Goal: Information Seeking & Learning: Learn about a topic

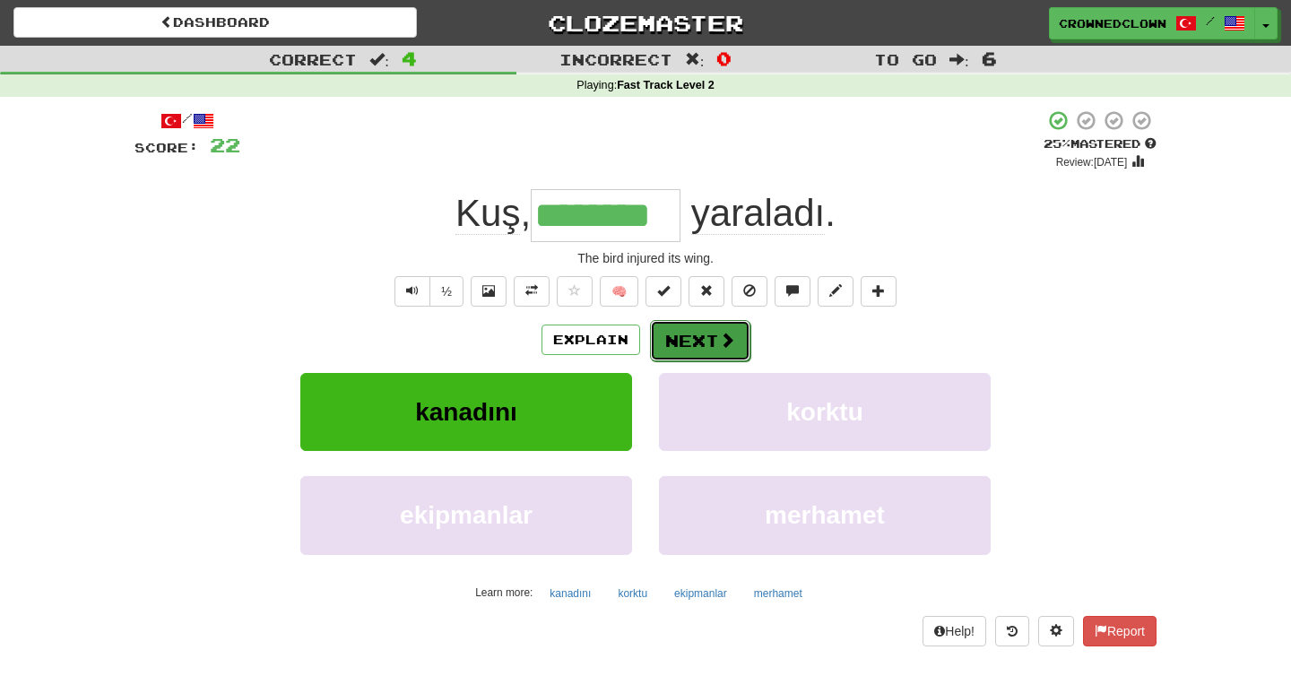
click at [719, 332] on span at bounding box center [727, 340] width 16 height 16
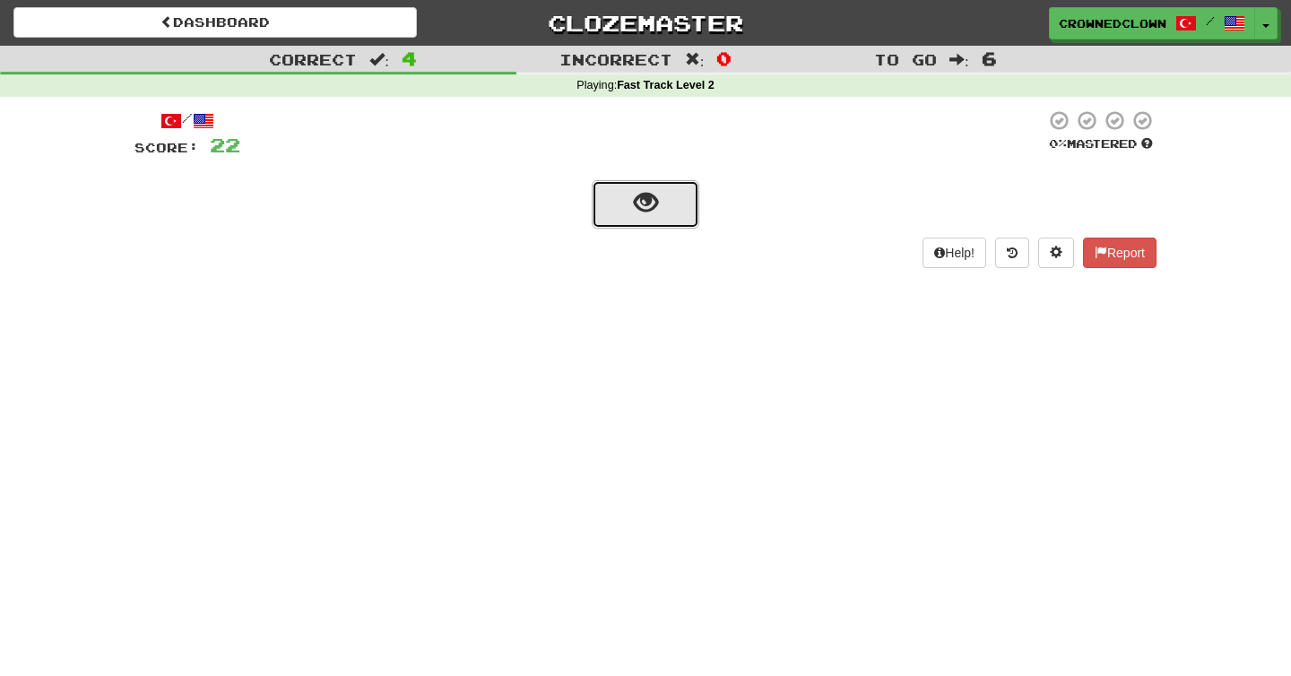
click at [639, 192] on span "show sentence" at bounding box center [646, 203] width 24 height 24
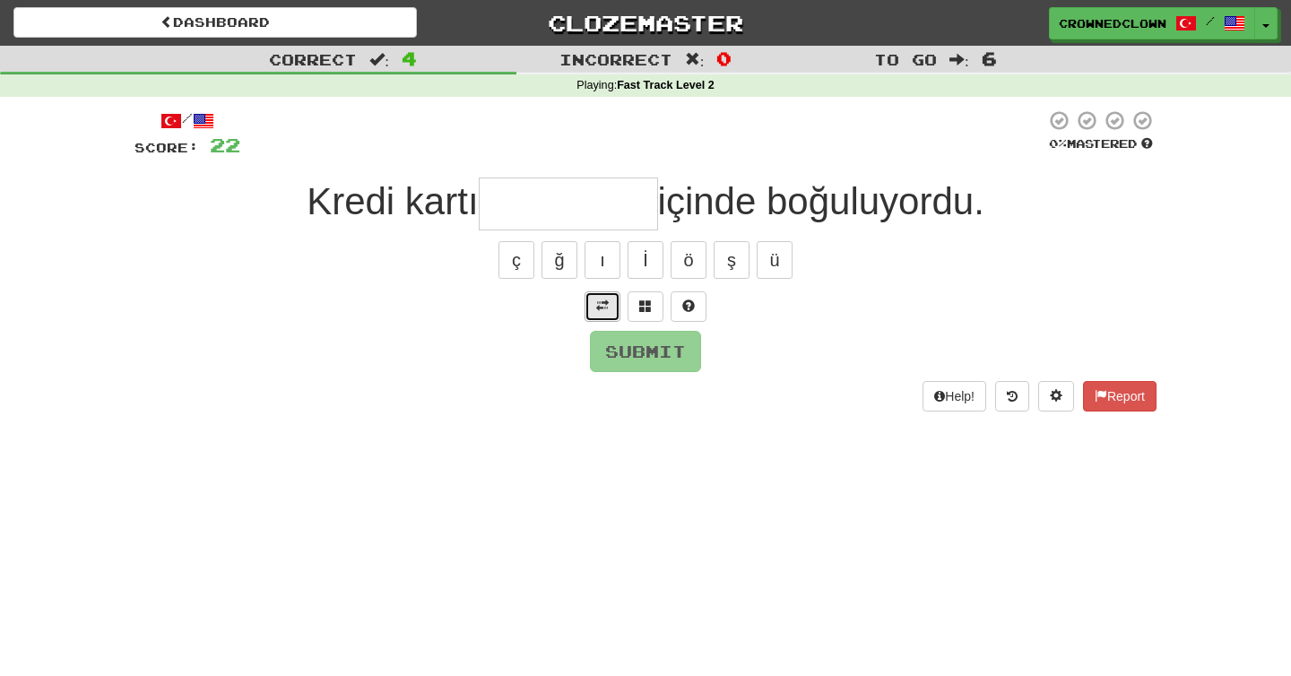
click at [602, 311] on span at bounding box center [602, 305] width 13 height 13
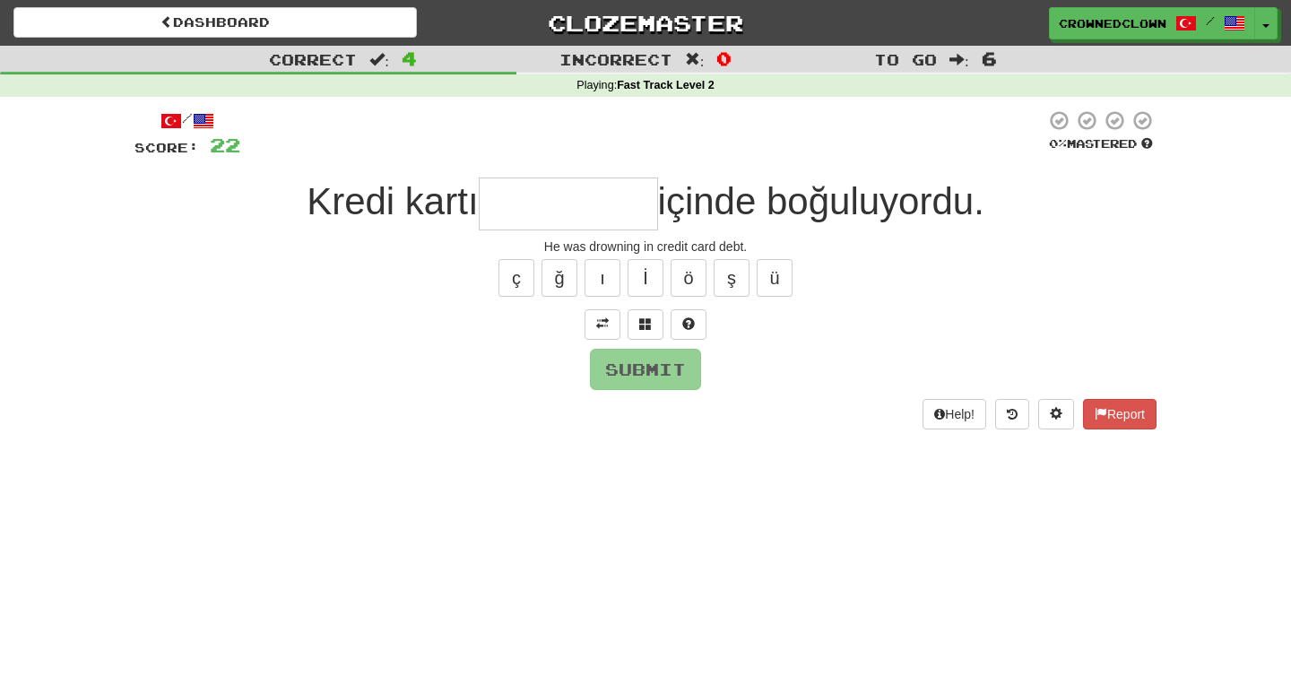
click at [603, 194] on input "text" at bounding box center [568, 203] width 179 height 53
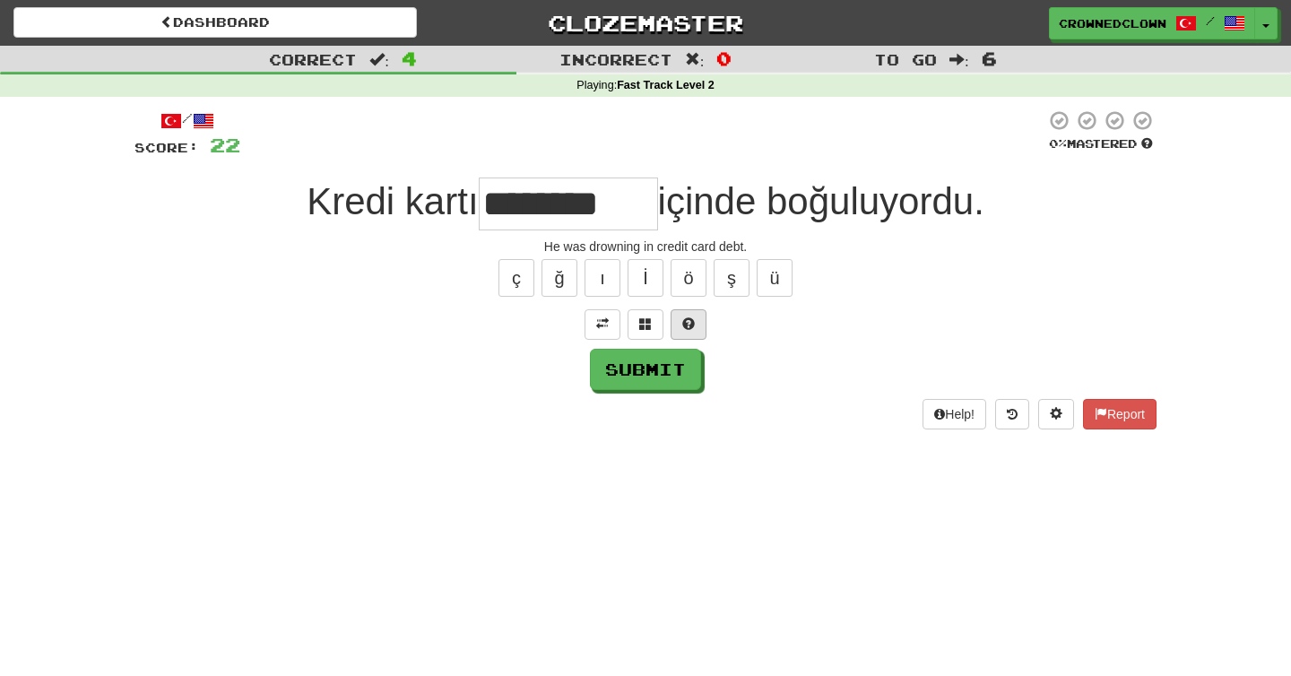
type input "********"
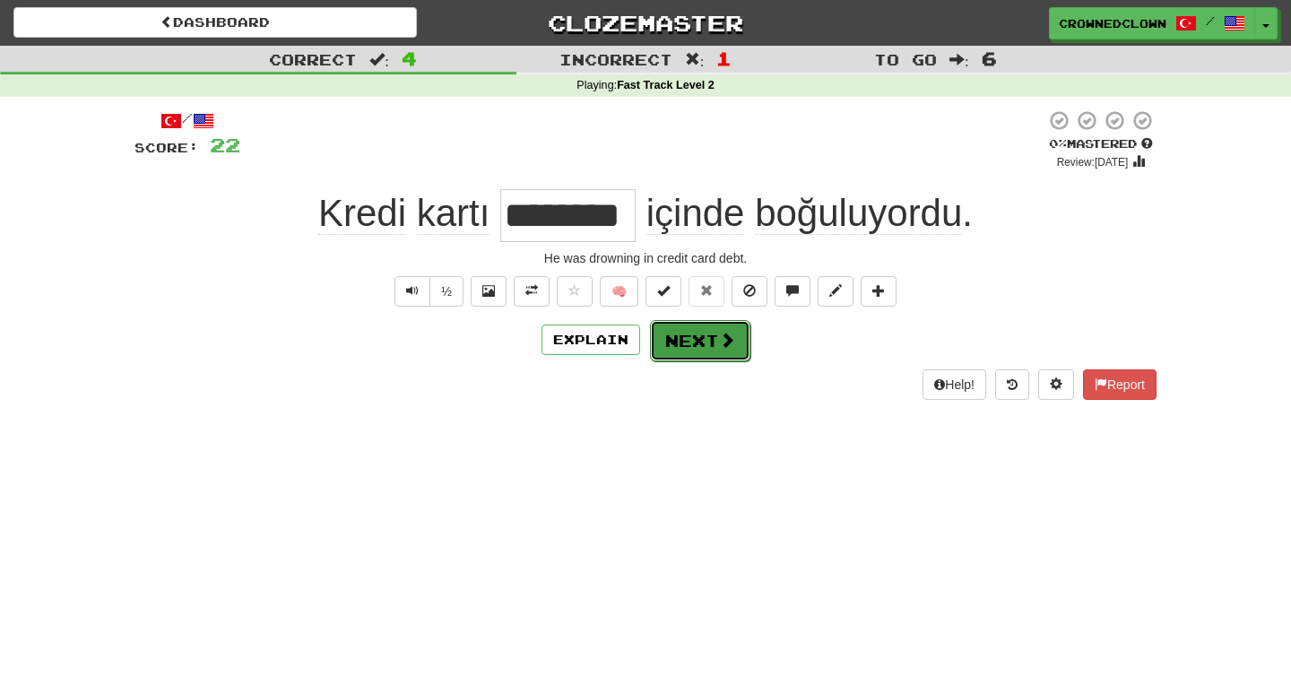
click at [721, 339] on span at bounding box center [727, 340] width 16 height 16
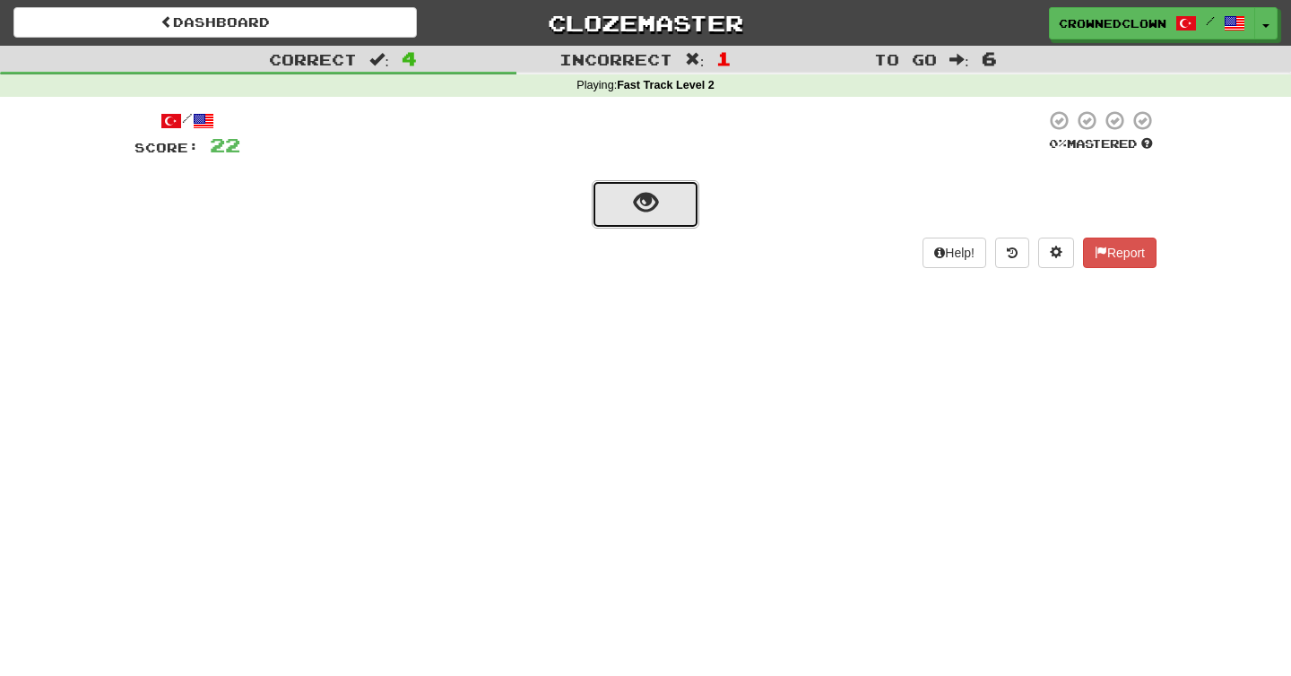
click at [632, 206] on button "show sentence" at bounding box center [646, 204] width 108 height 48
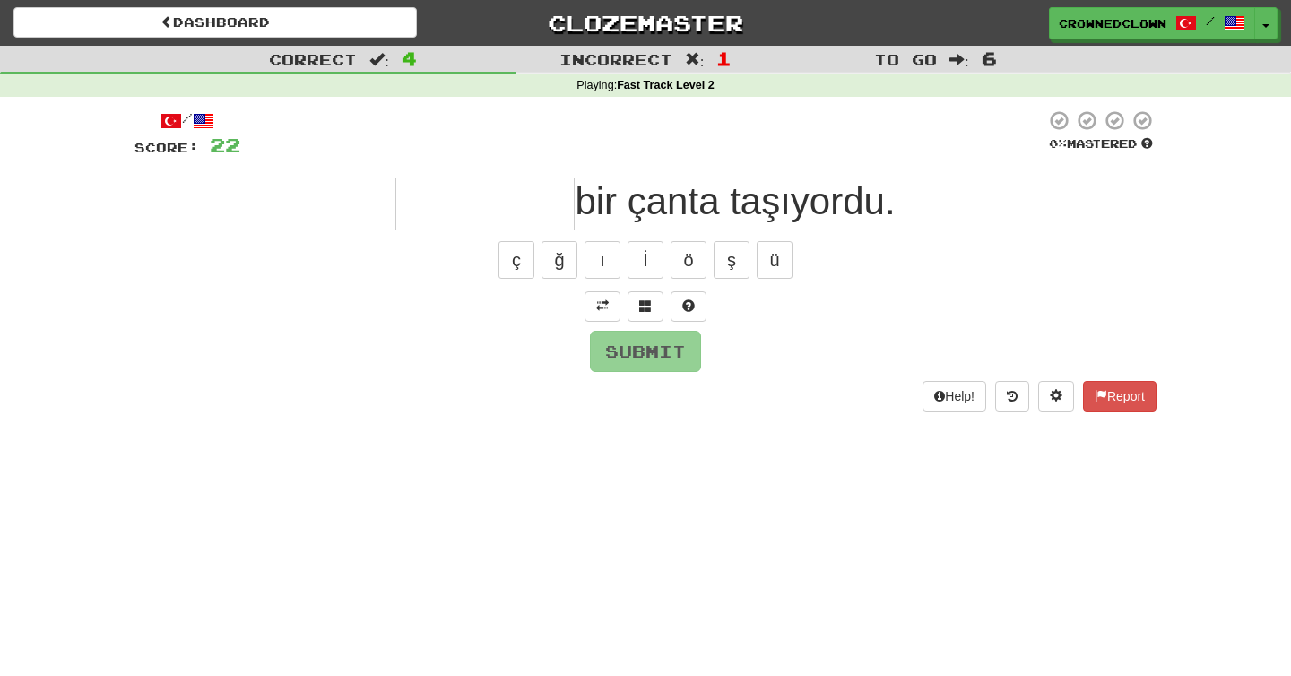
click at [566, 303] on div at bounding box center [645, 306] width 1022 height 30
click at [585, 304] on button at bounding box center [602, 306] width 36 height 30
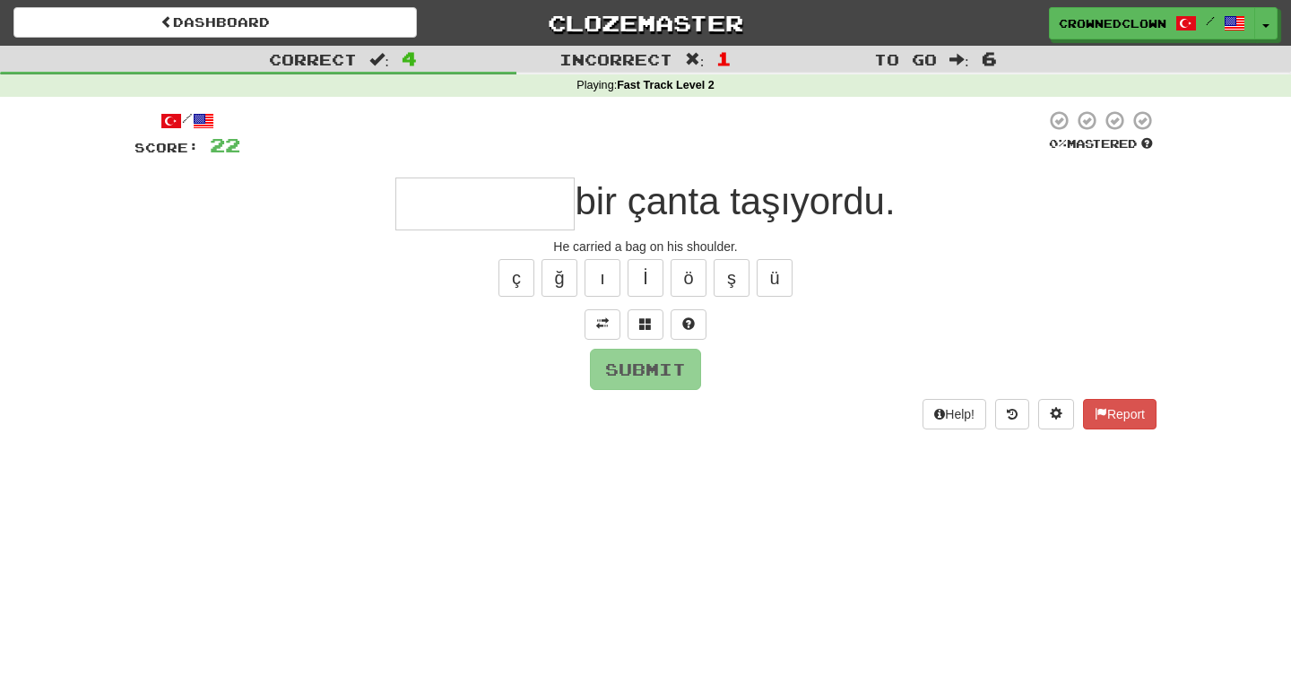
click at [452, 197] on input "text" at bounding box center [484, 203] width 179 height 53
click at [696, 331] on button at bounding box center [688, 324] width 36 height 30
click at [673, 328] on button at bounding box center [667, 324] width 36 height 30
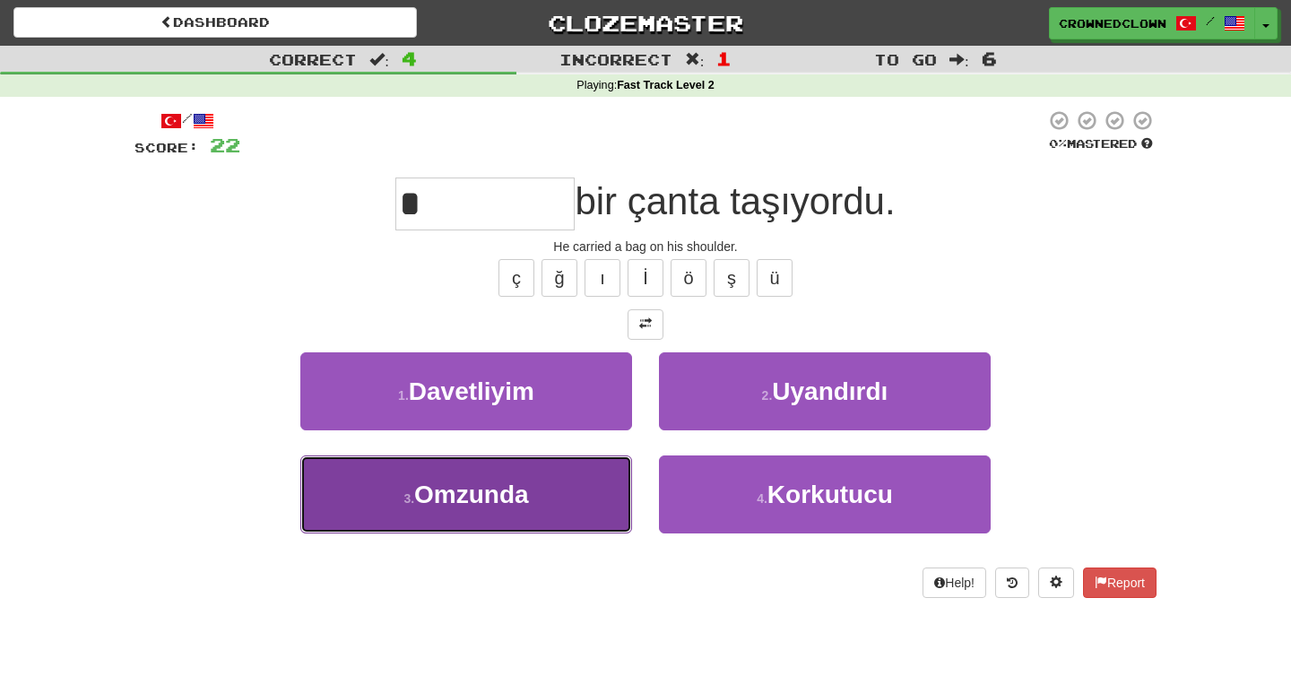
click at [522, 477] on button "3 . Omzunda" at bounding box center [466, 494] width 332 height 78
type input "*******"
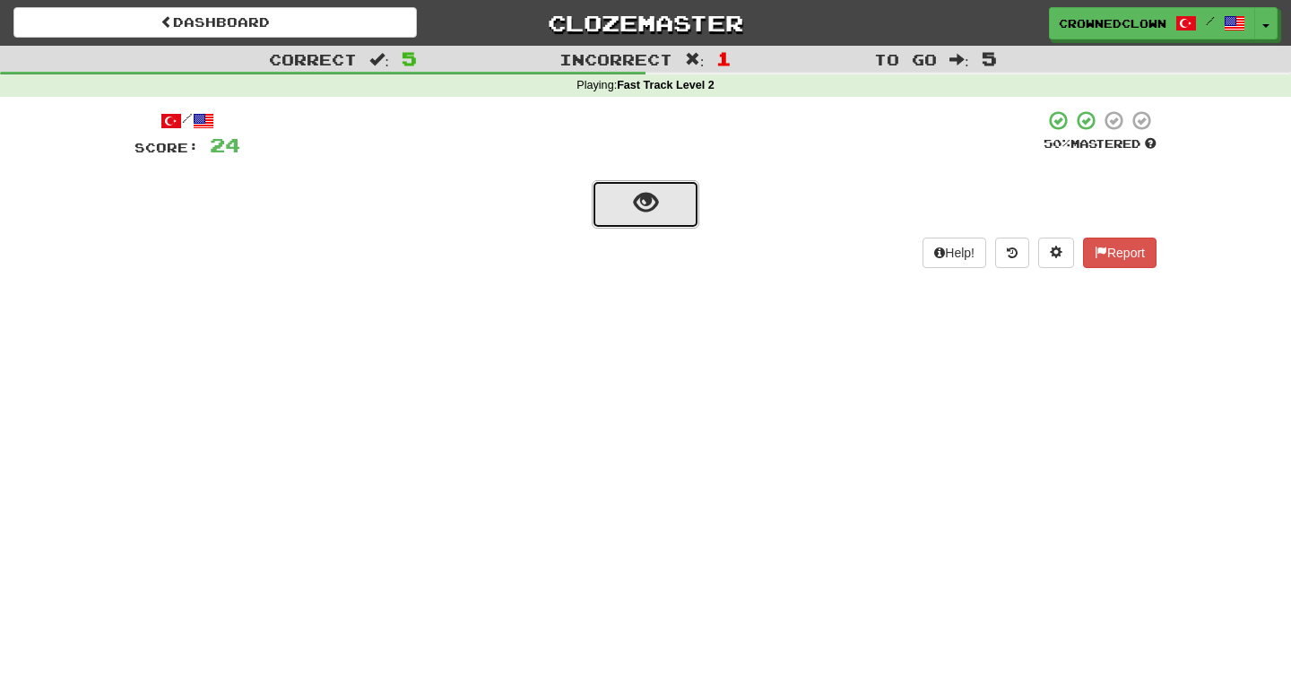
click at [636, 208] on span "show sentence" at bounding box center [646, 203] width 24 height 24
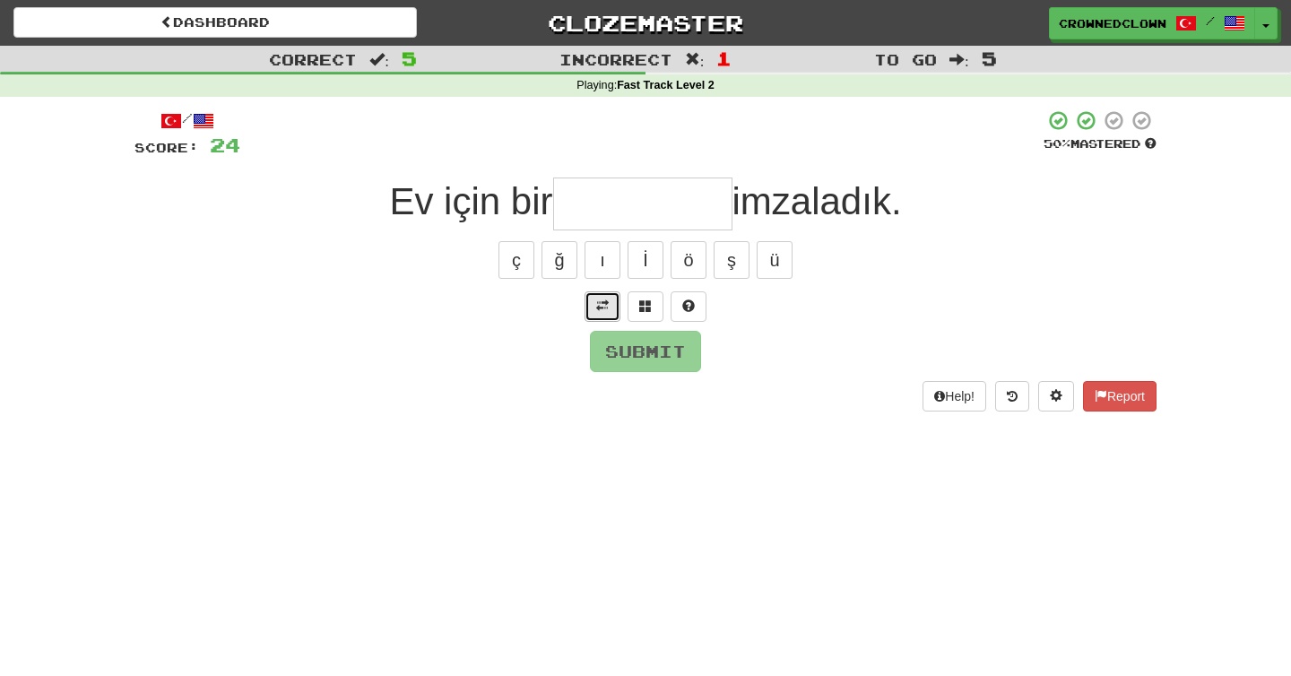
click at [592, 310] on button at bounding box center [602, 306] width 36 height 30
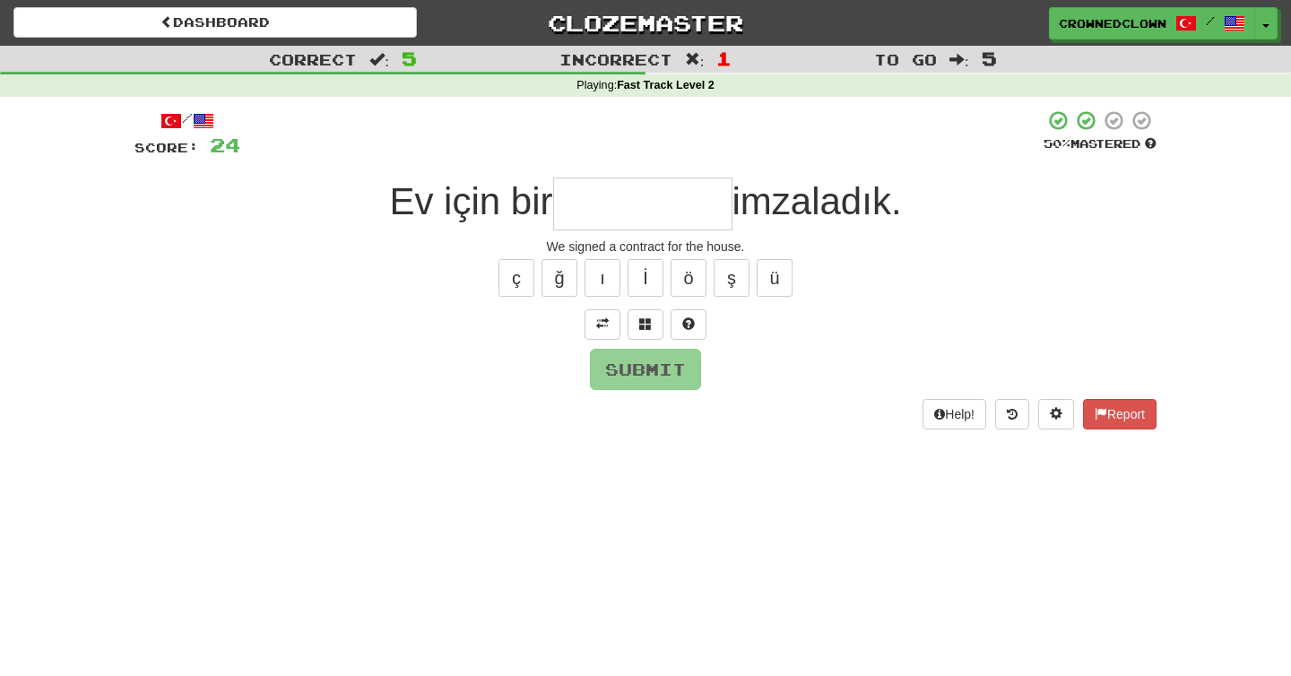
click at [664, 209] on input "text" at bounding box center [642, 203] width 179 height 53
click at [693, 323] on span at bounding box center [688, 323] width 13 height 13
click at [663, 322] on span at bounding box center [667, 323] width 13 height 13
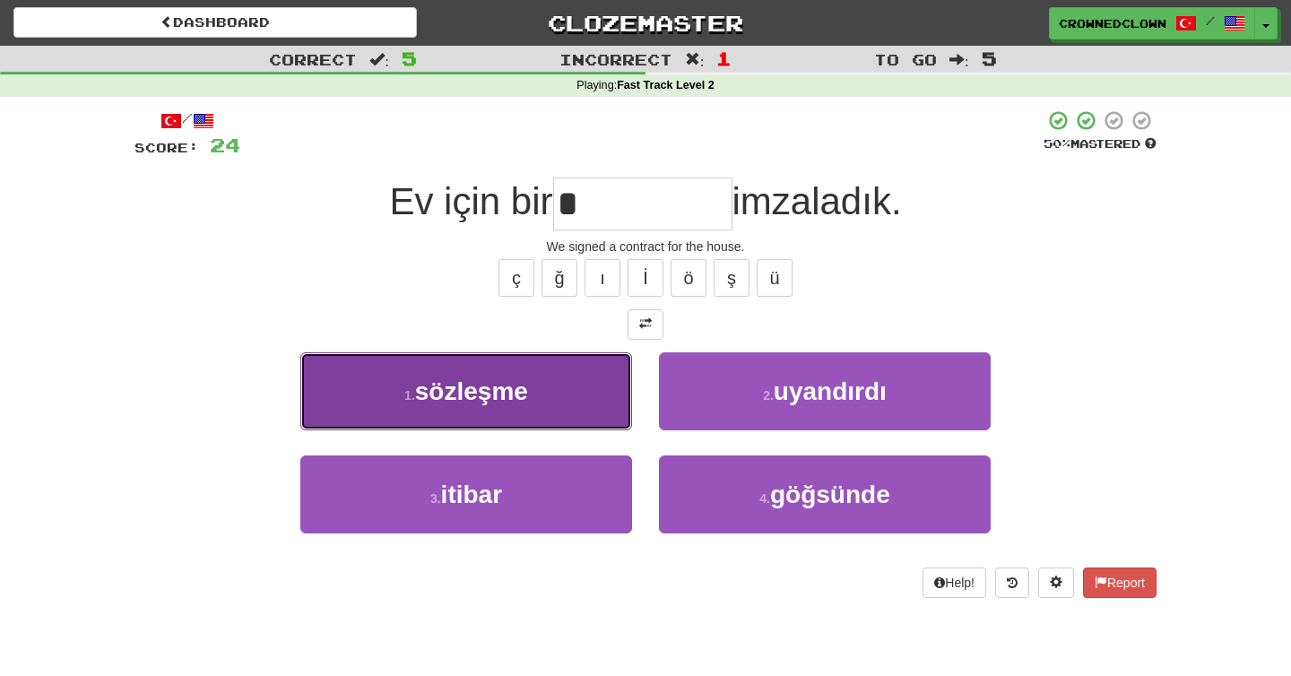
click at [572, 368] on button "1 . sözleşme" at bounding box center [466, 391] width 332 height 78
type input "********"
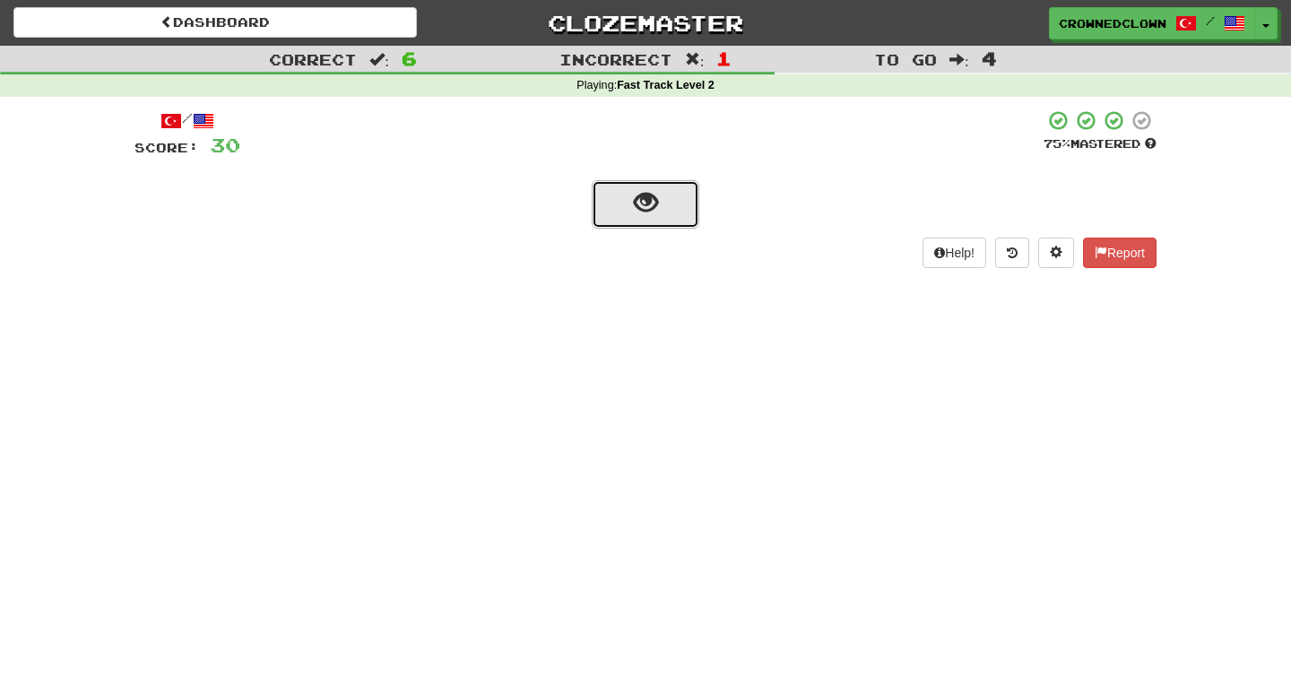
click at [634, 191] on span "show sentence" at bounding box center [646, 203] width 24 height 24
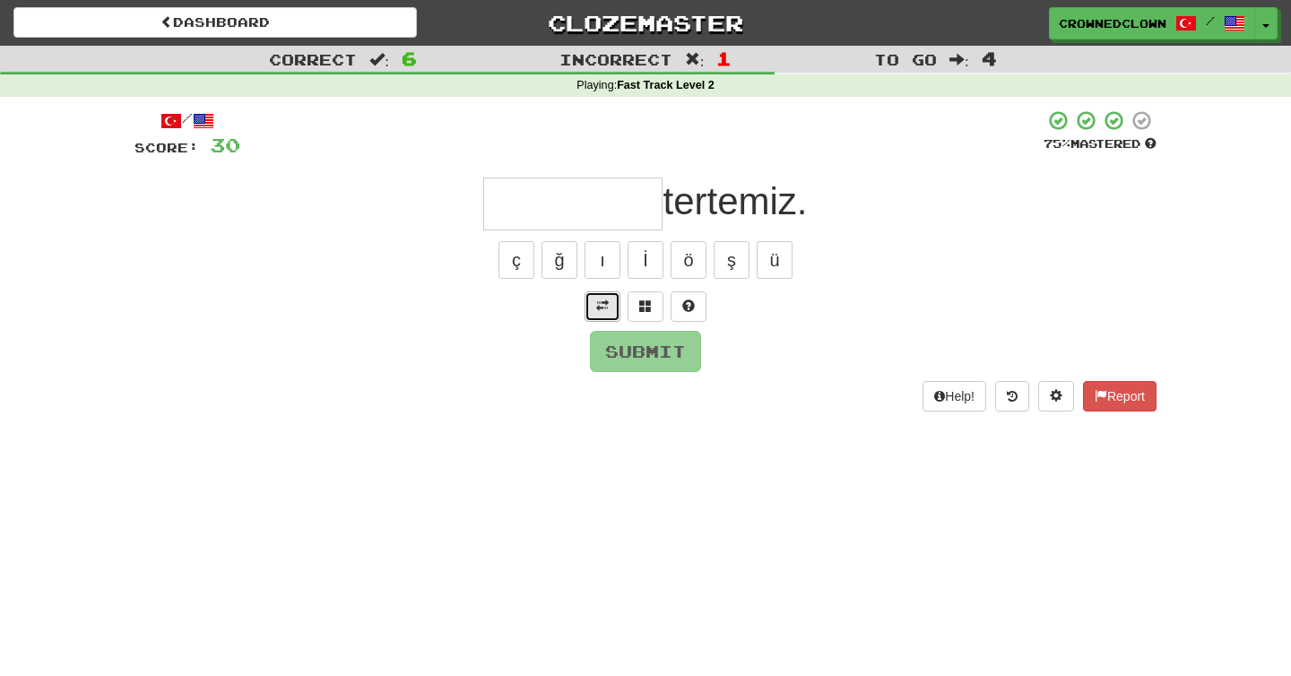
click at [603, 315] on button at bounding box center [602, 306] width 36 height 30
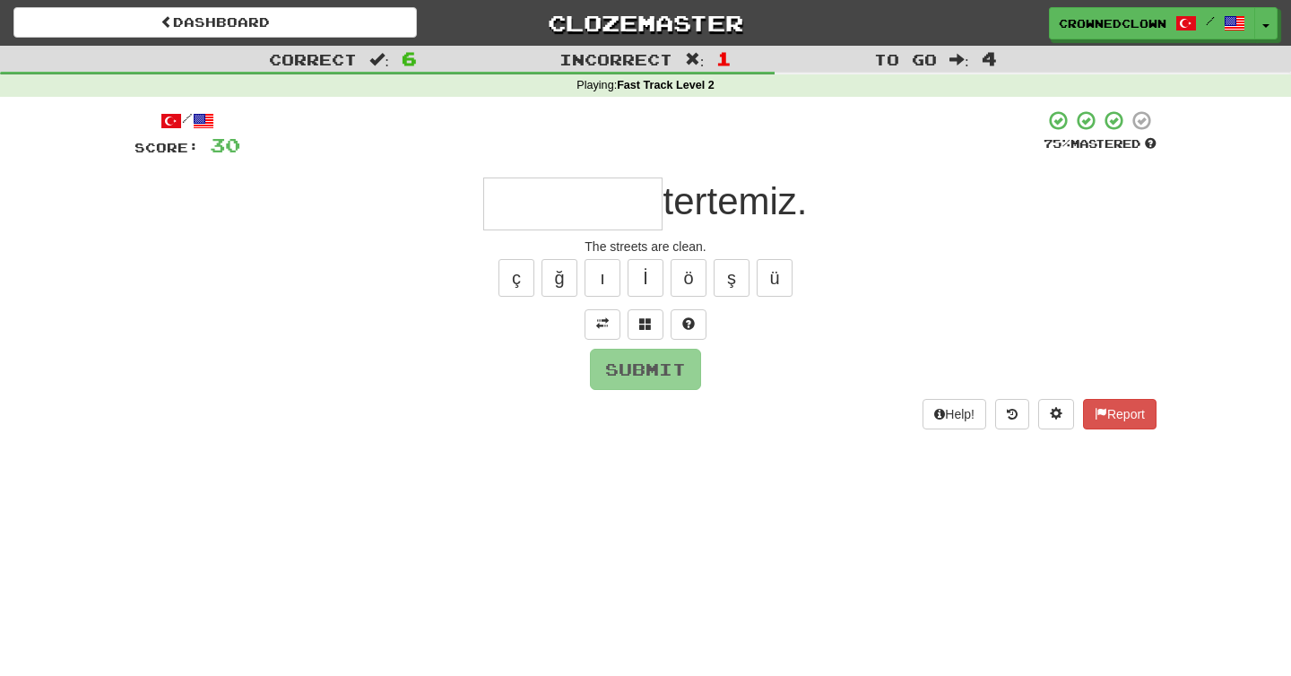
click at [604, 211] on input "text" at bounding box center [572, 203] width 179 height 53
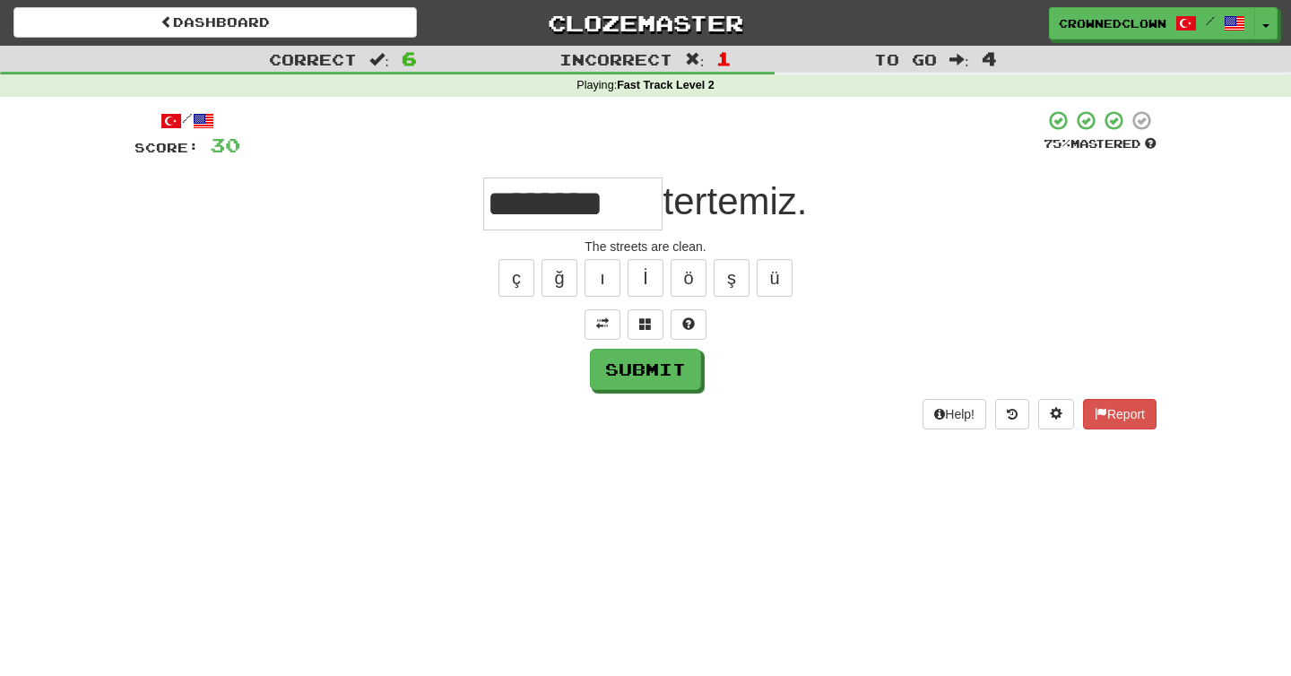
type input "********"
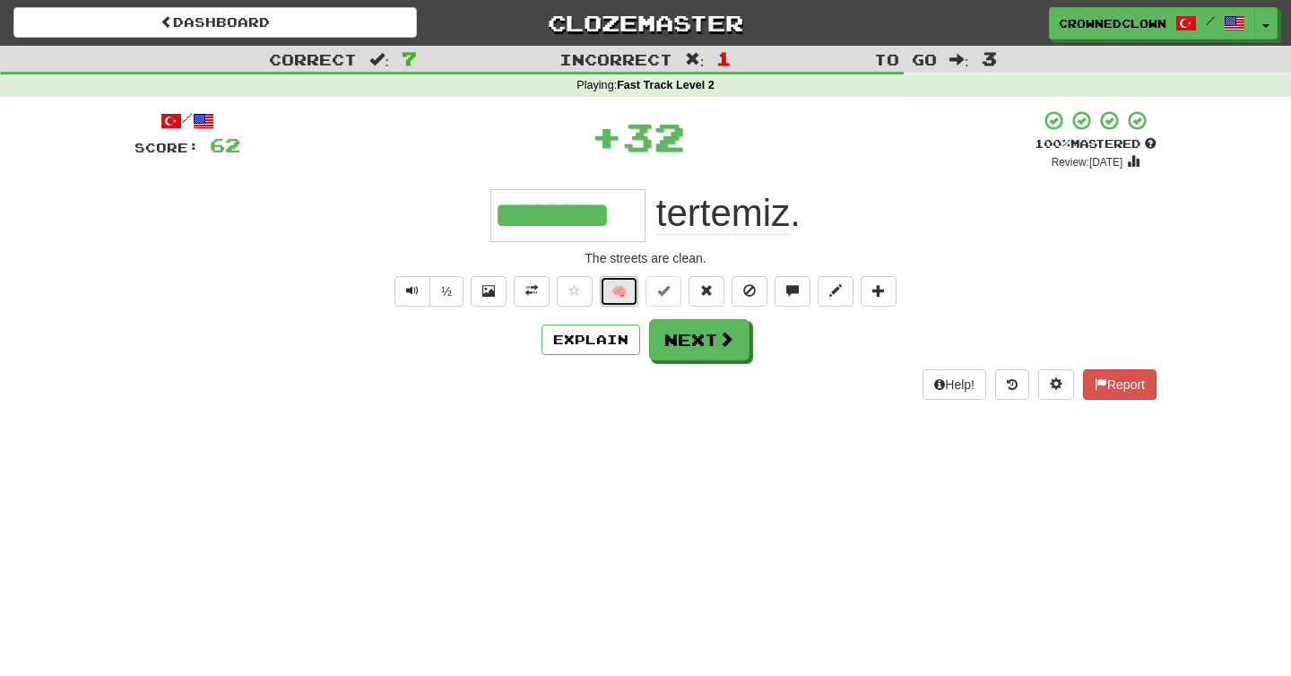
click at [615, 282] on button "🧠" at bounding box center [619, 291] width 39 height 30
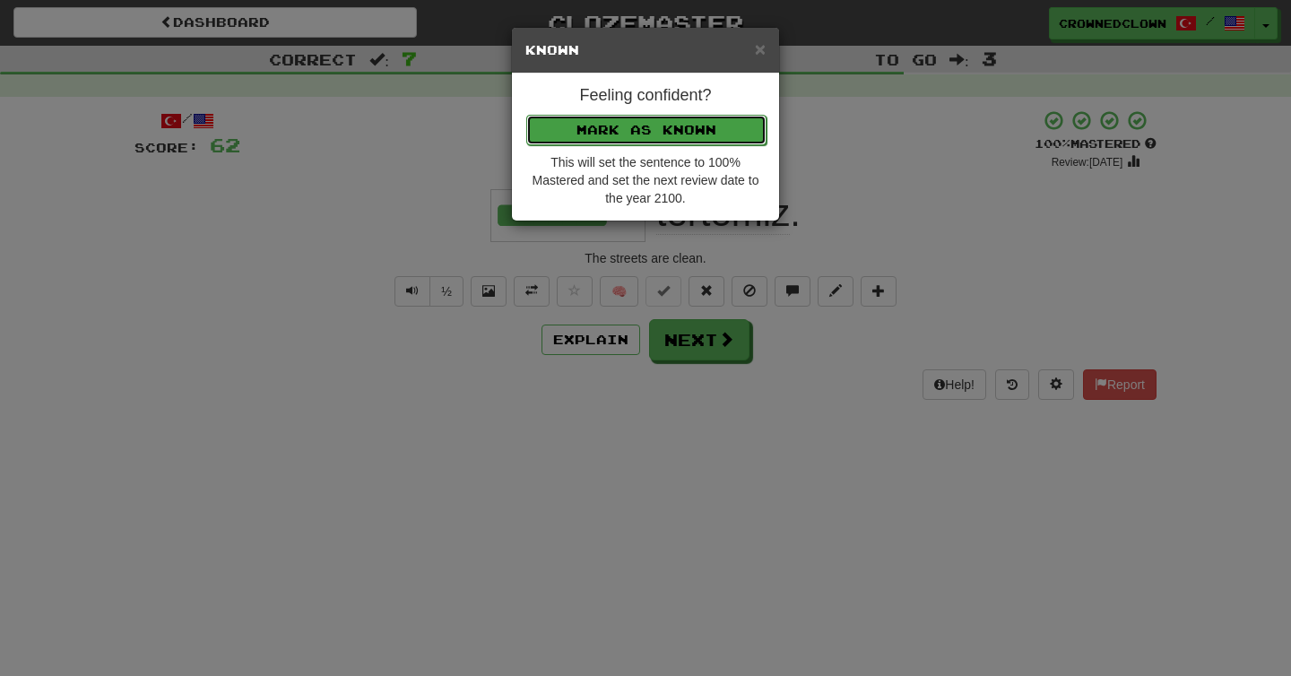
click at [659, 126] on button "Mark as Known" at bounding box center [646, 130] width 240 height 30
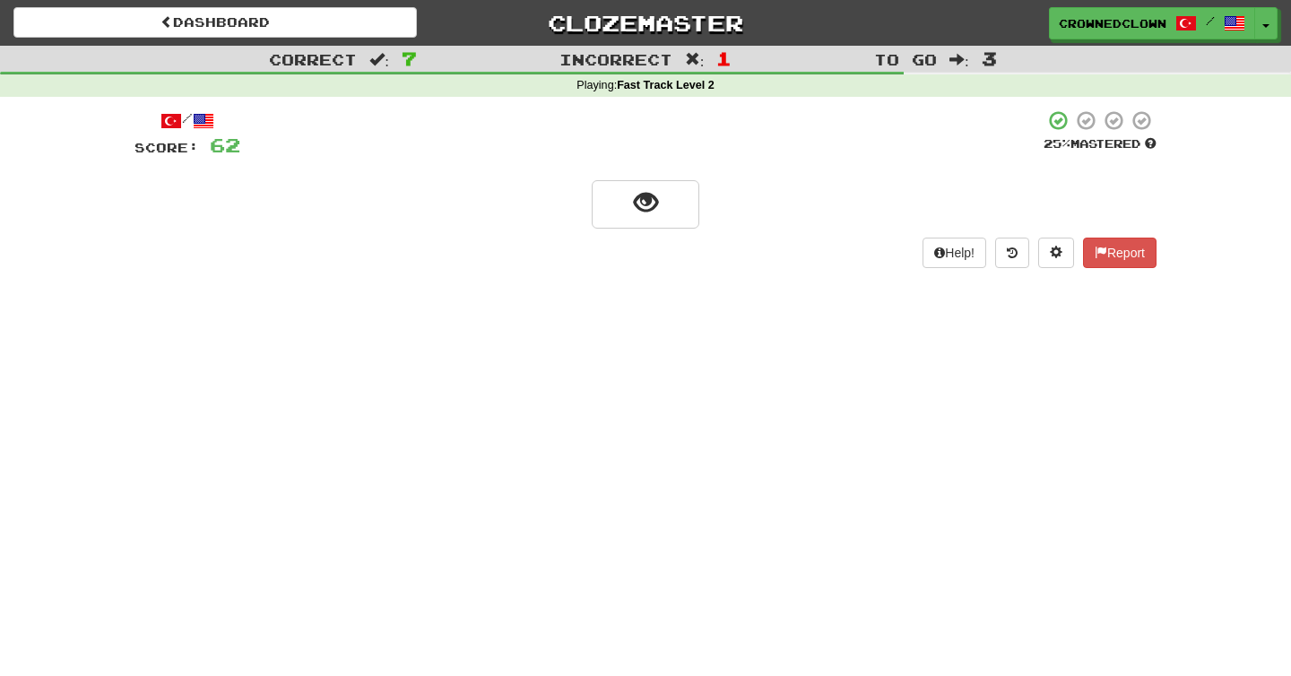
click at [644, 168] on div "/ Score: 62 25 % Mastered Help! Report" at bounding box center [645, 188] width 1022 height 159
click at [641, 210] on span "show sentence" at bounding box center [646, 203] width 24 height 24
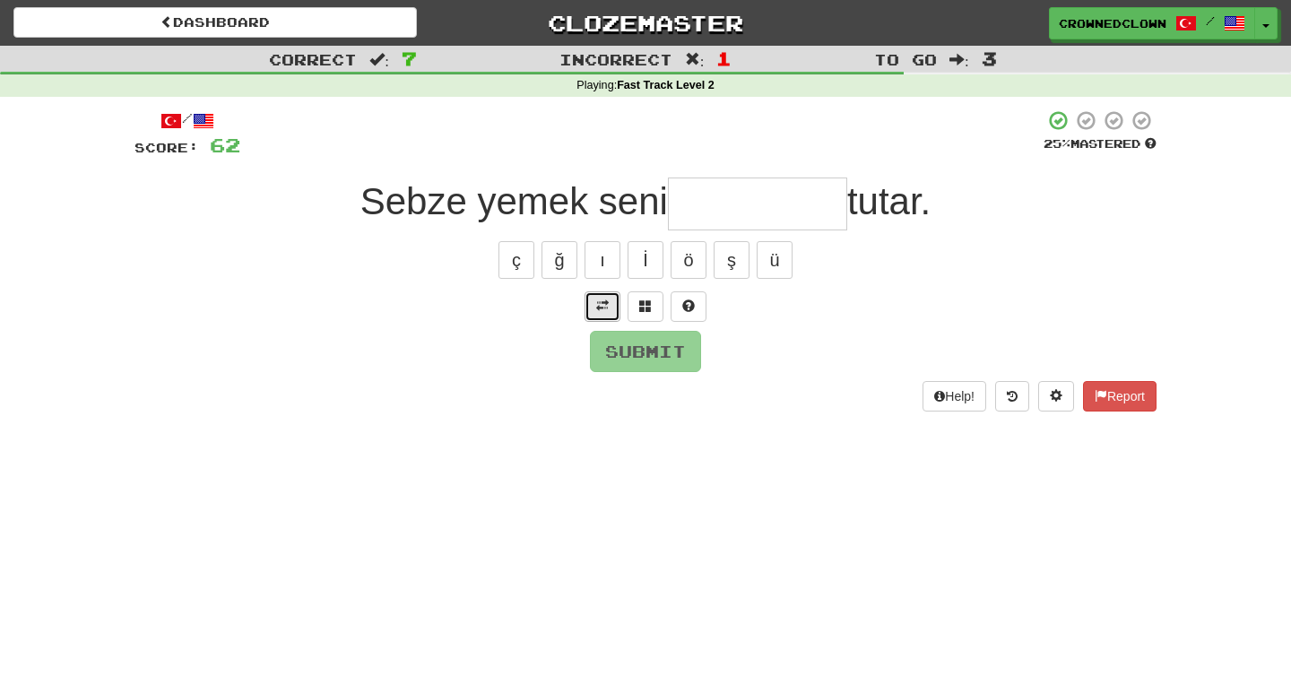
click at [593, 298] on button at bounding box center [602, 306] width 36 height 30
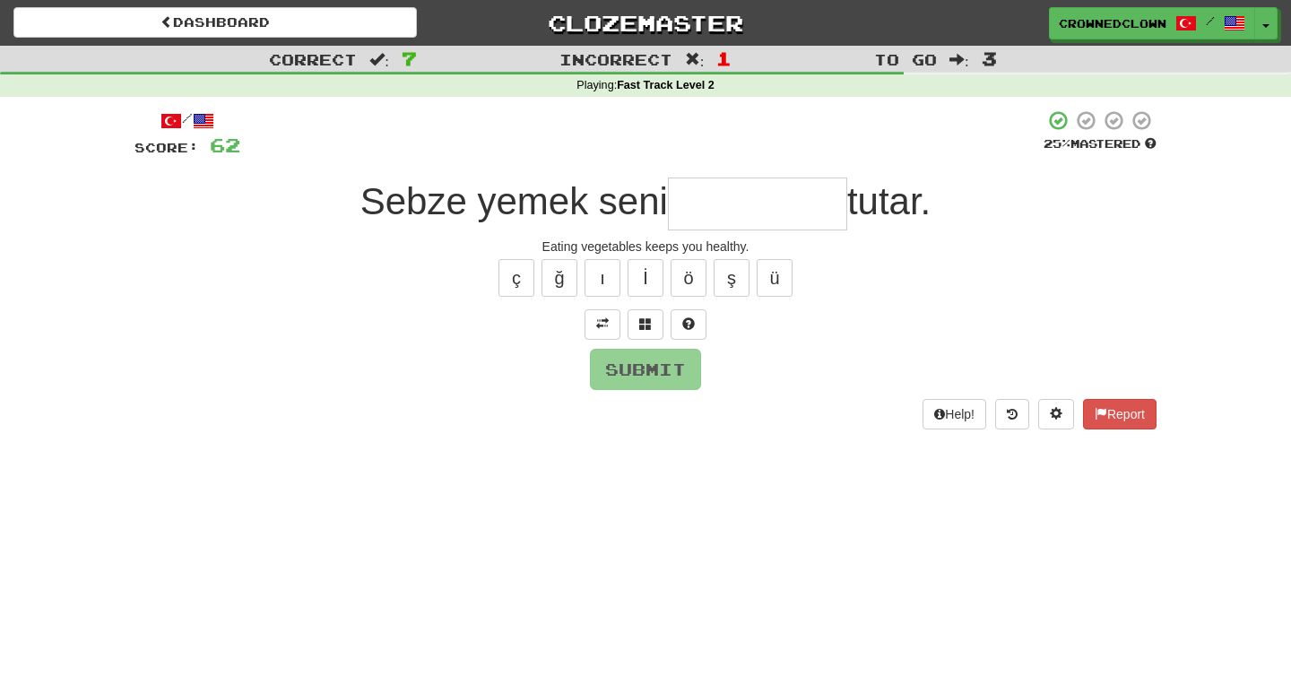
click at [782, 205] on input "text" at bounding box center [757, 203] width 179 height 53
click at [563, 271] on button "ğ" at bounding box center [559, 278] width 36 height 38
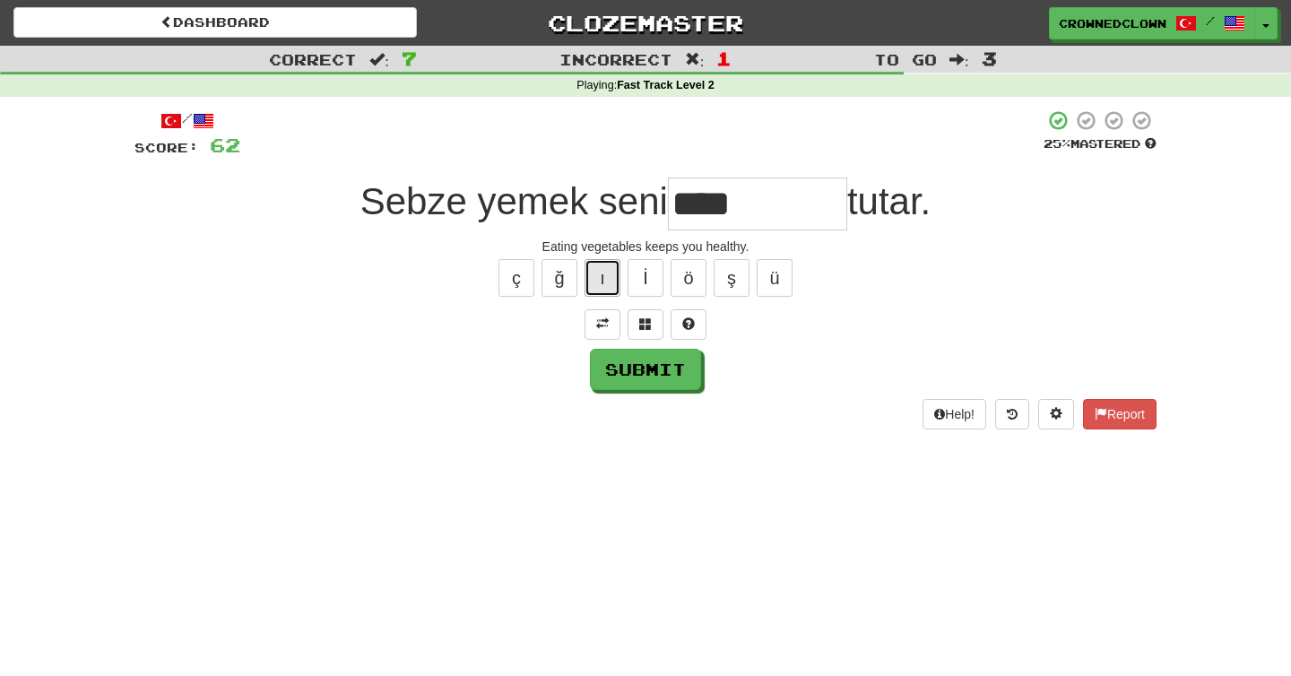
click at [593, 274] on button "ı" at bounding box center [602, 278] width 36 height 38
click at [561, 276] on button "ğ" at bounding box center [559, 278] width 36 height 38
click at [604, 280] on button "ı" at bounding box center [602, 278] width 36 height 38
type input "********"
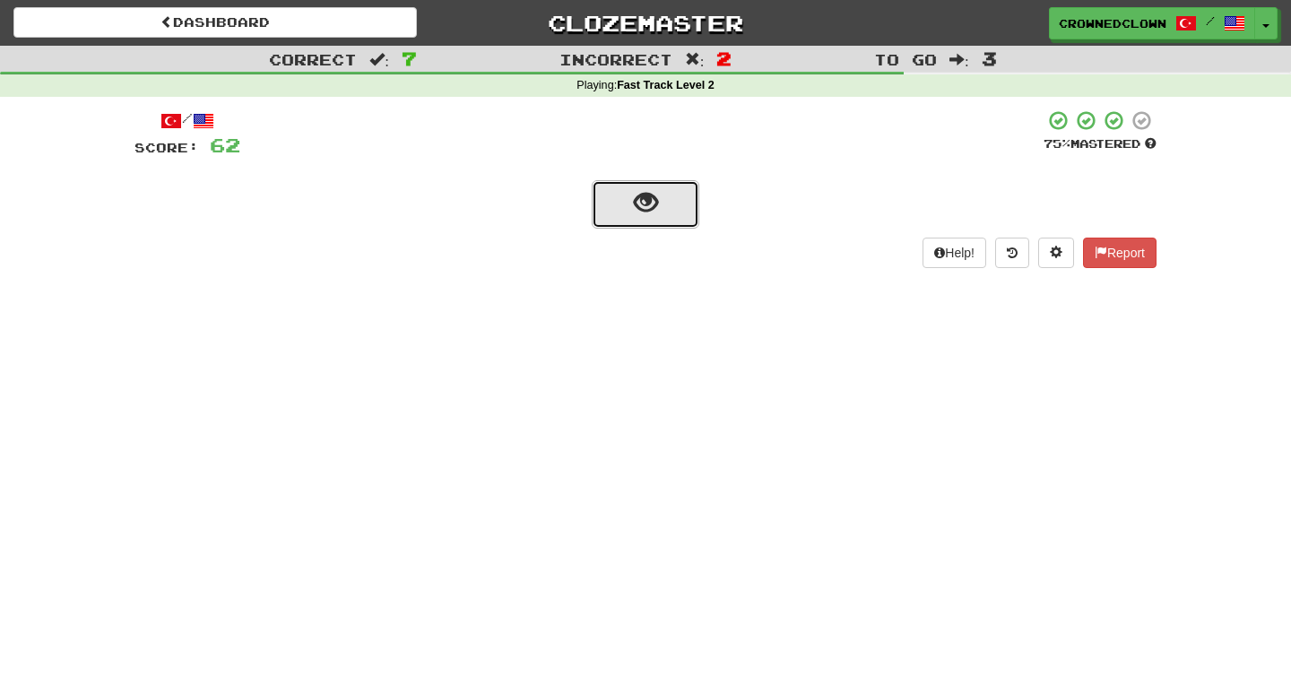
click at [677, 186] on button "show sentence" at bounding box center [646, 204] width 108 height 48
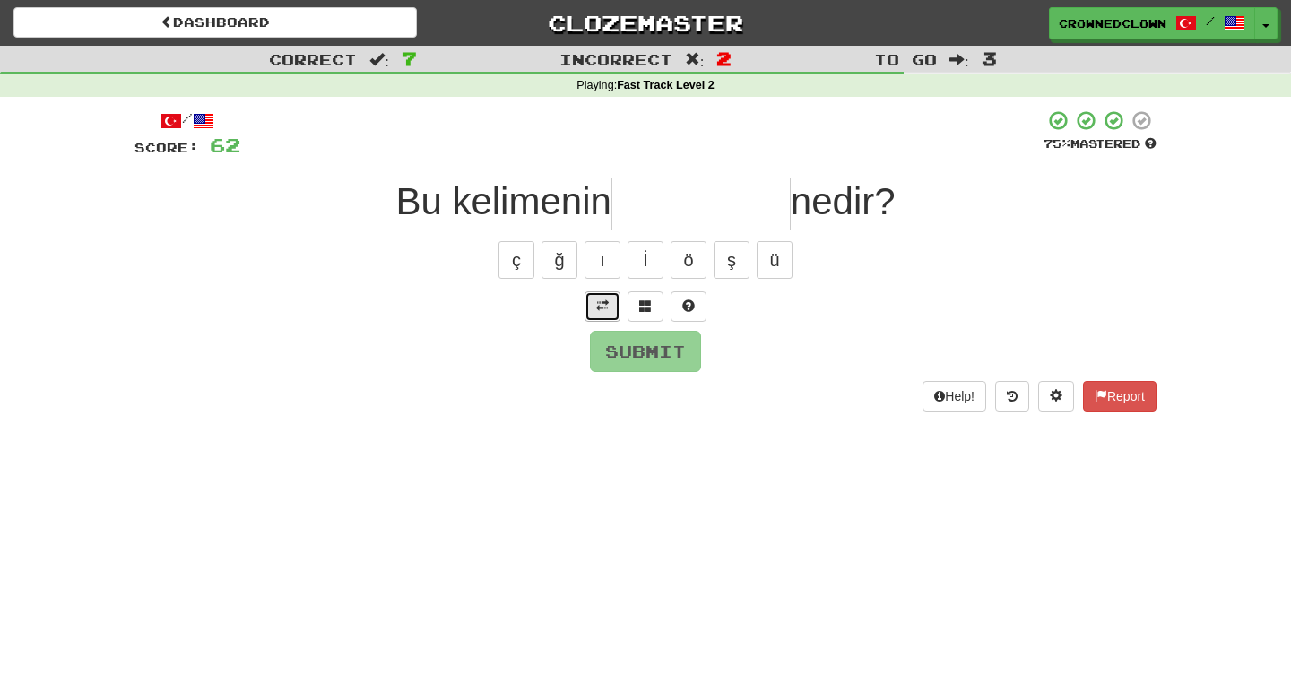
click at [596, 313] on button at bounding box center [602, 306] width 36 height 30
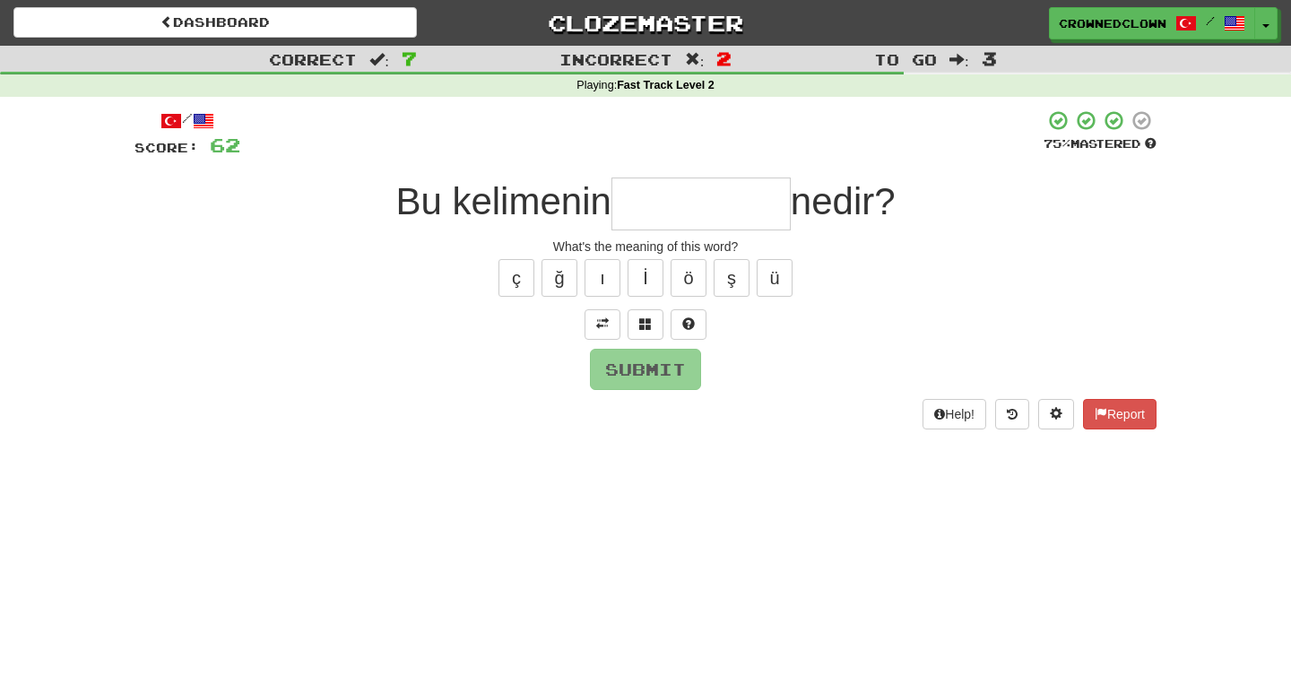
click at [768, 189] on input "text" at bounding box center [700, 203] width 179 height 53
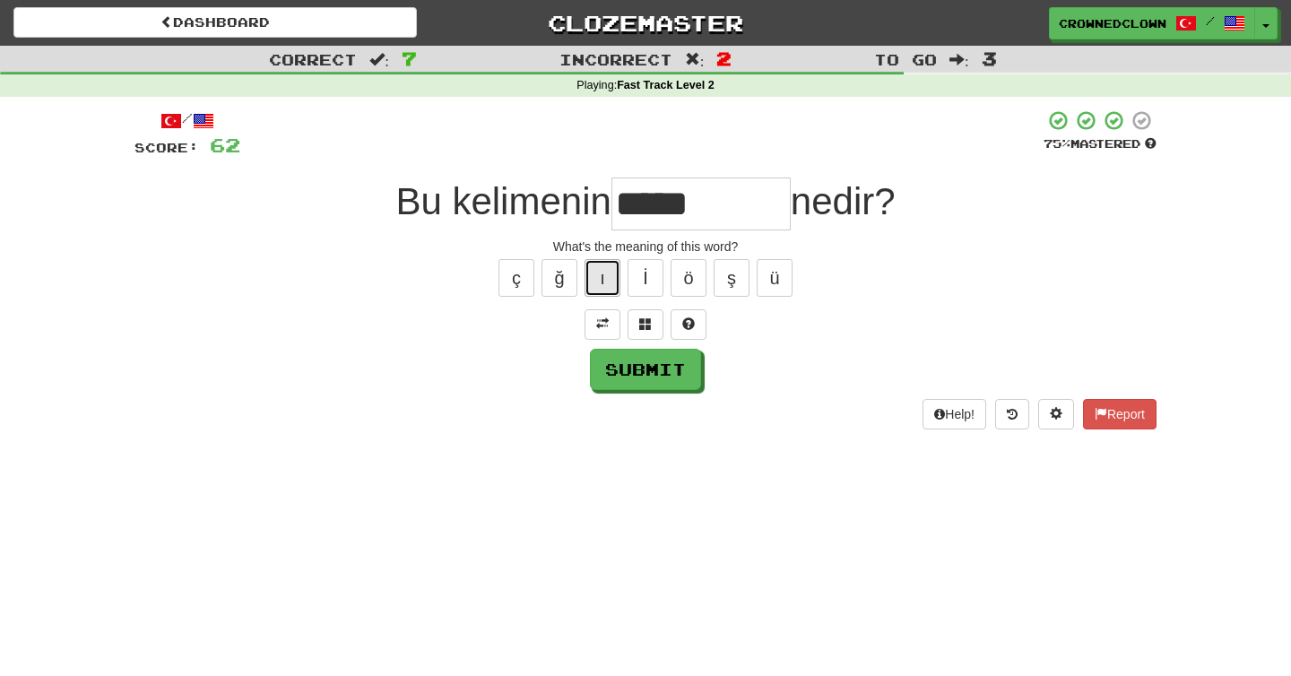
click at [593, 292] on button "ı" at bounding box center [602, 278] width 36 height 38
type input "******"
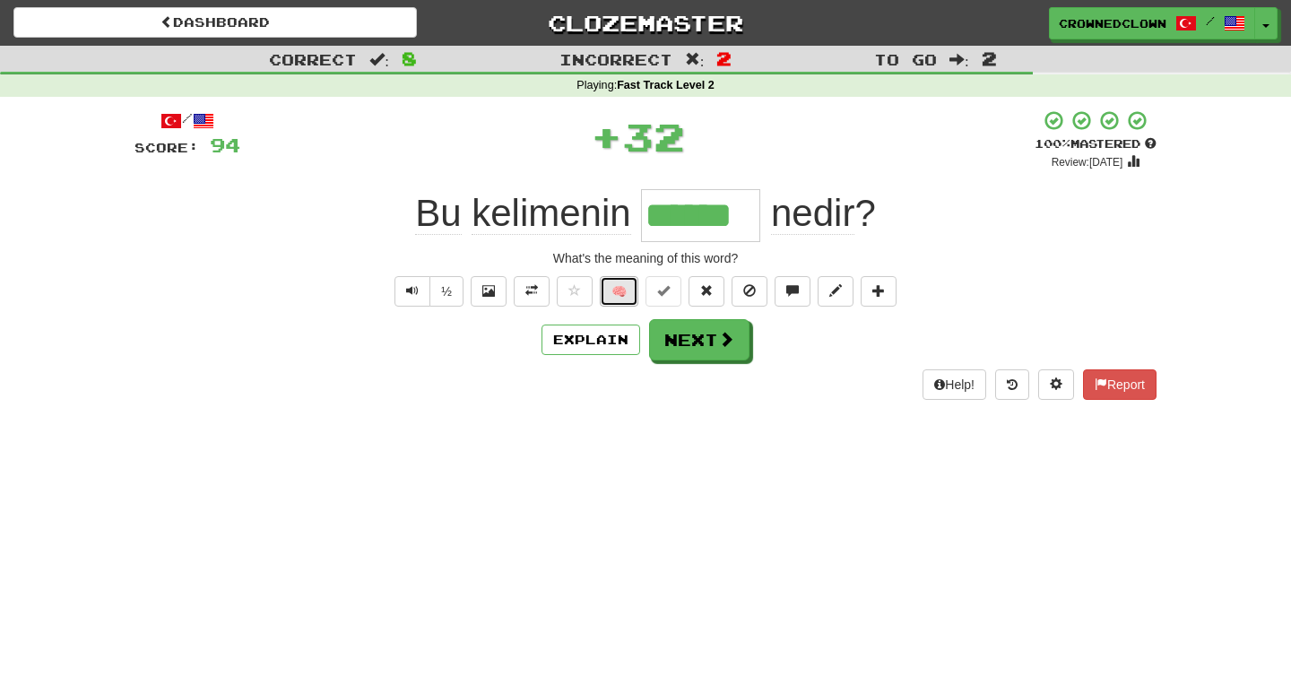
click at [610, 292] on button "🧠" at bounding box center [619, 291] width 39 height 30
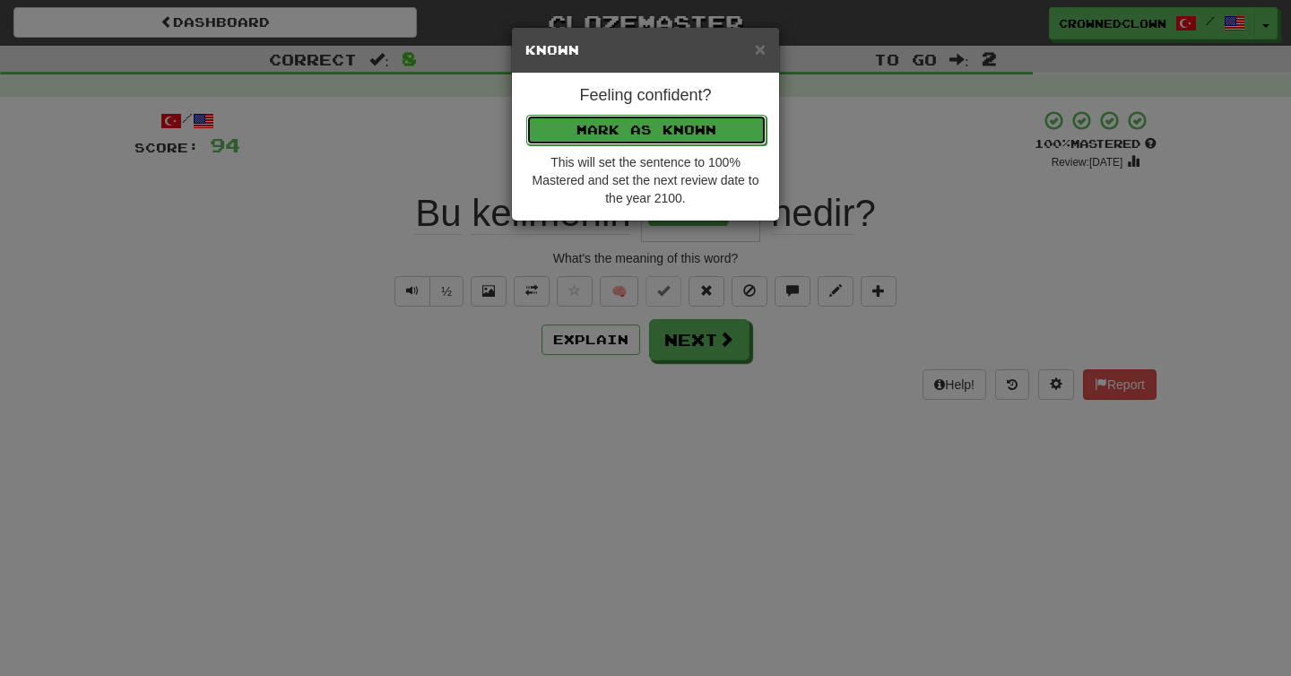
click at [686, 126] on button "Mark as Known" at bounding box center [646, 130] width 240 height 30
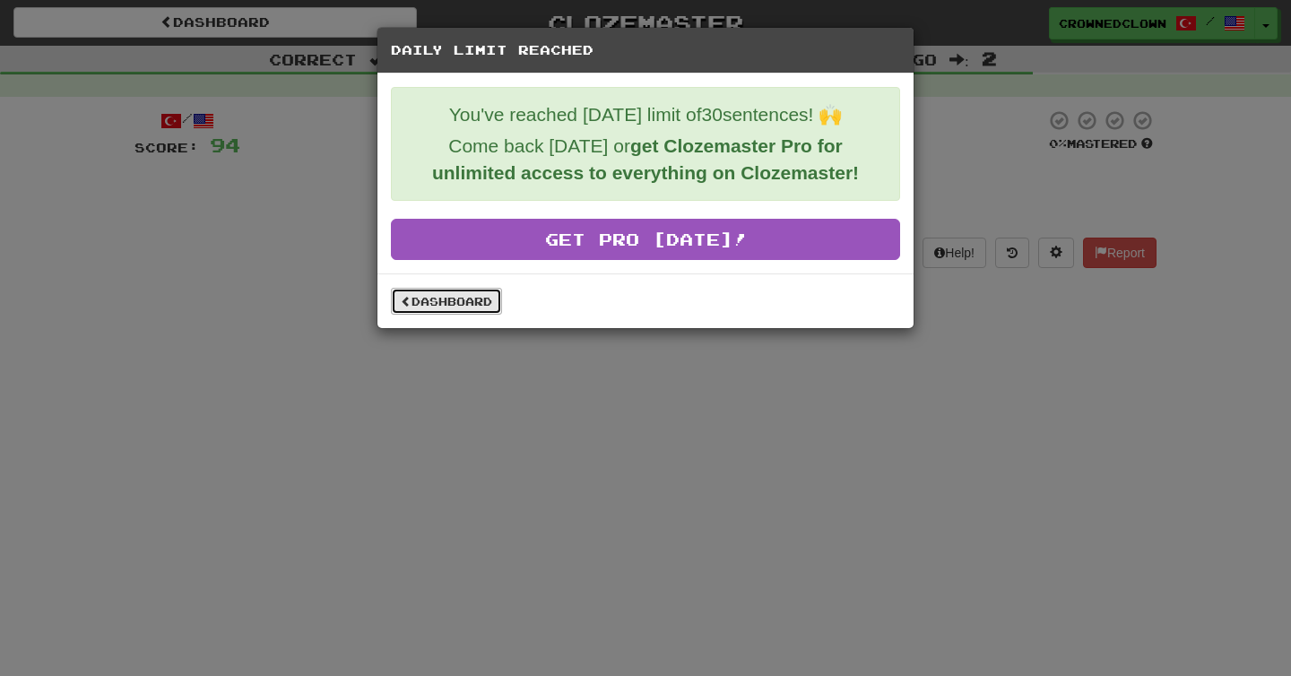
click at [456, 288] on link "Dashboard" at bounding box center [446, 301] width 111 height 27
